Goal: Task Accomplishment & Management: Manage account settings

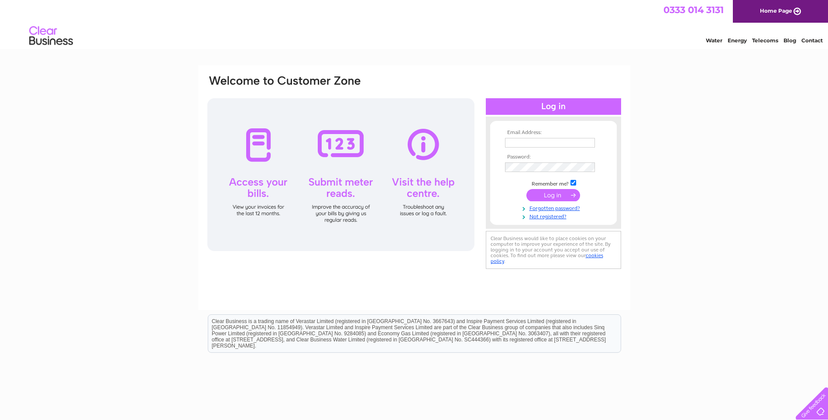
type input "graham@glossopfabrication.co.uk"
click at [547, 190] on input "submit" at bounding box center [554, 195] width 54 height 12
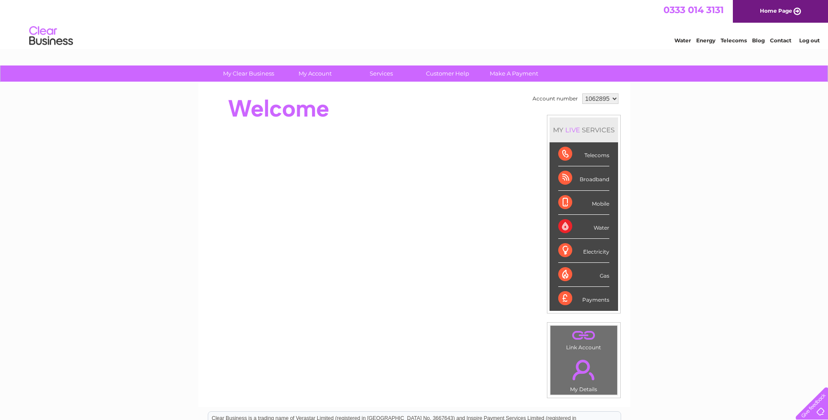
click at [597, 150] on div "Telecoms" at bounding box center [584, 154] width 51 height 24
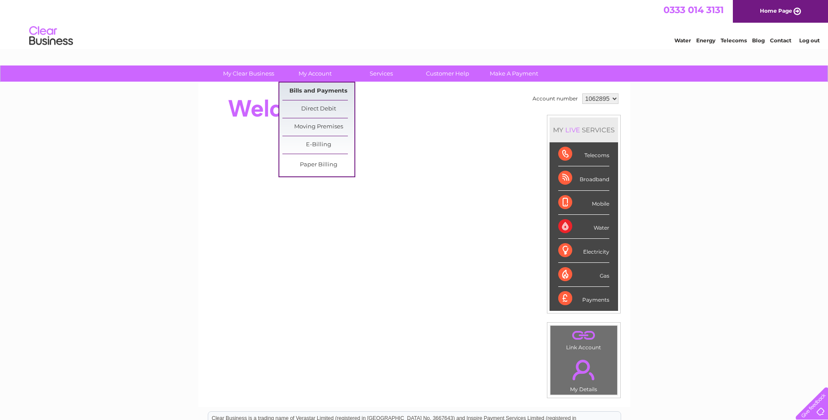
click at [313, 87] on link "Bills and Payments" at bounding box center [319, 91] width 72 height 17
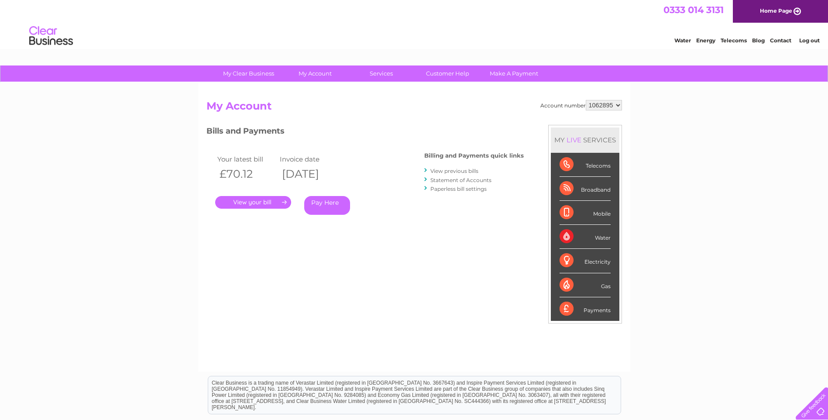
click at [272, 199] on link "." at bounding box center [253, 202] width 76 height 13
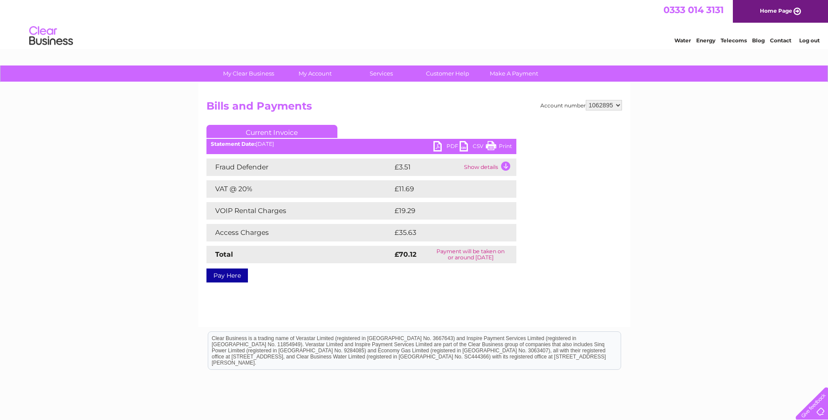
click at [441, 146] on link "PDF" at bounding box center [447, 147] width 26 height 13
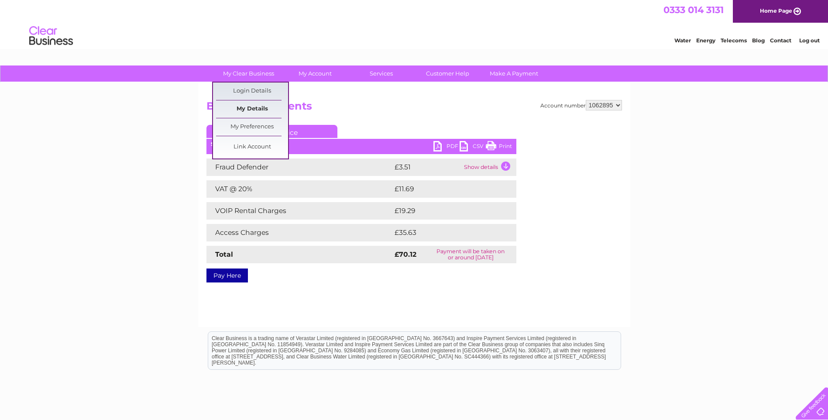
click at [255, 105] on link "My Details" at bounding box center [252, 108] width 72 height 17
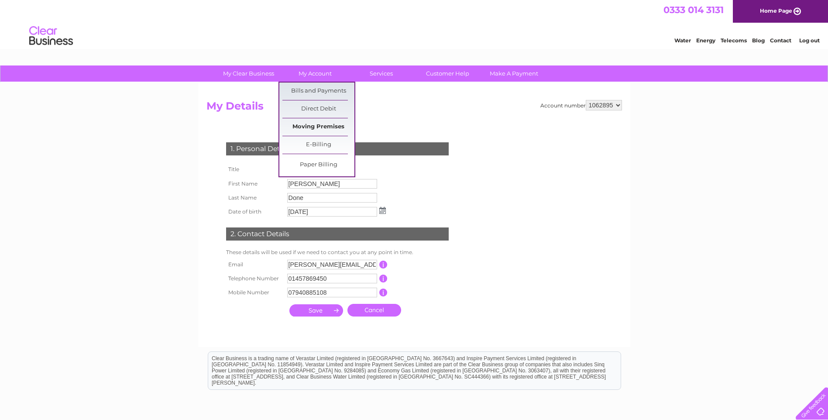
click at [317, 126] on link "Moving Premises" at bounding box center [319, 126] width 72 height 17
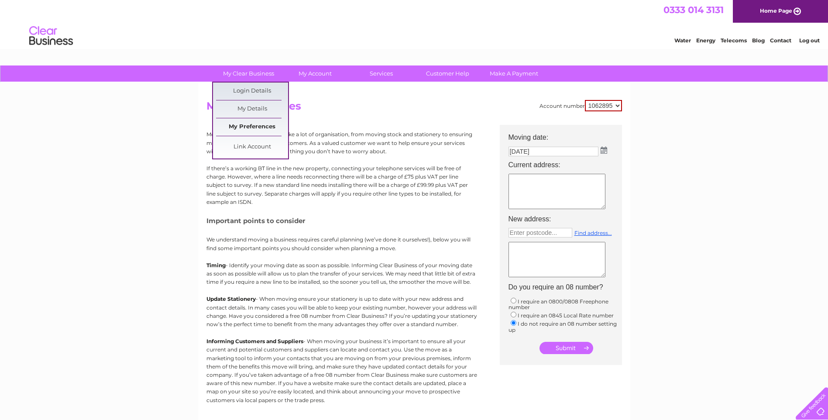
click at [241, 123] on link "My Preferences" at bounding box center [252, 126] width 72 height 17
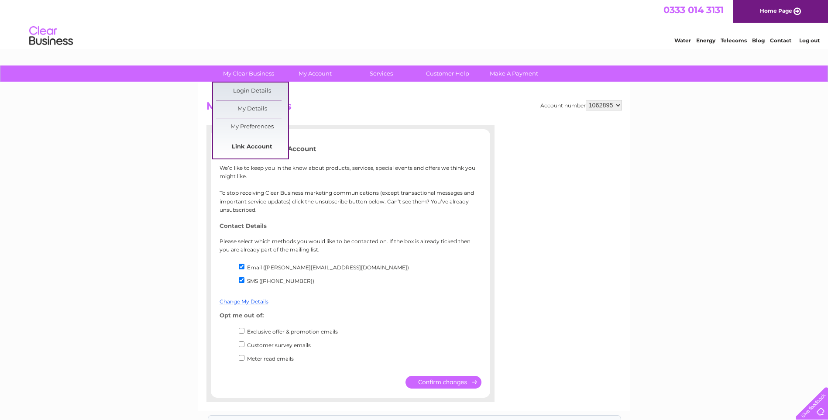
click at [244, 147] on link "Link Account" at bounding box center [252, 146] width 72 height 17
